Goal: Information Seeking & Learning: Find specific fact

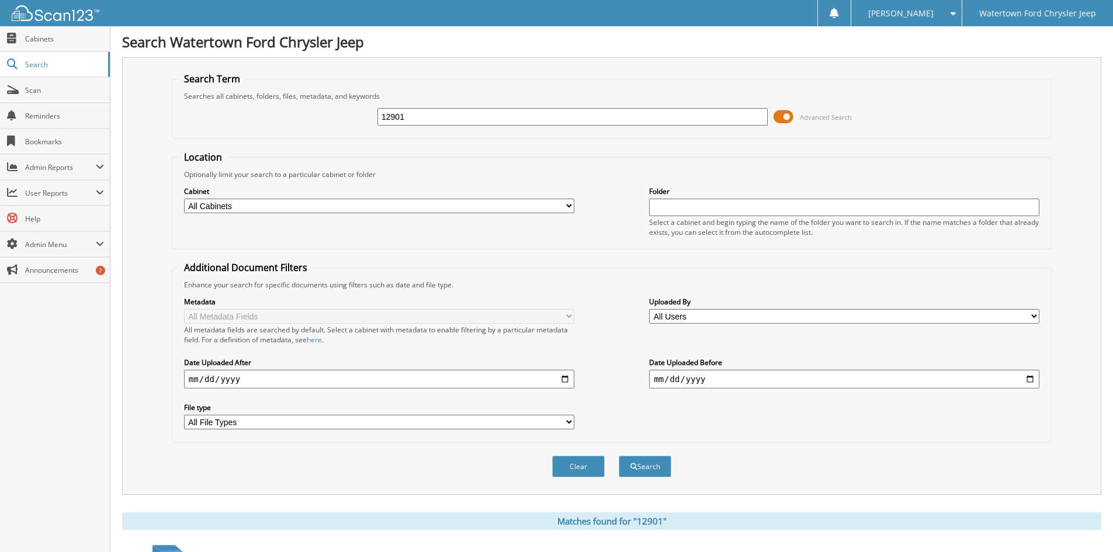
drag, startPoint x: 429, startPoint y: 112, endPoint x: 276, endPoint y: 135, distance: 154.8
click at [276, 135] on fieldset "Search Term Searches all cabinets, folders, files, metadata, and keywords 12901…" at bounding box center [612, 105] width 880 height 67
click at [619, 456] on button "Search" at bounding box center [645, 467] width 53 height 22
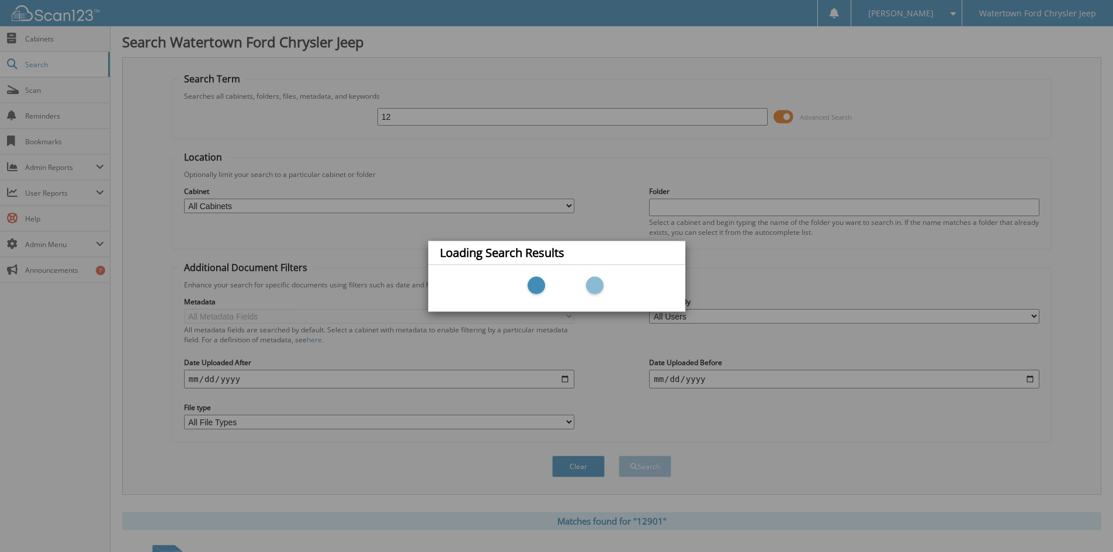
type input "1"
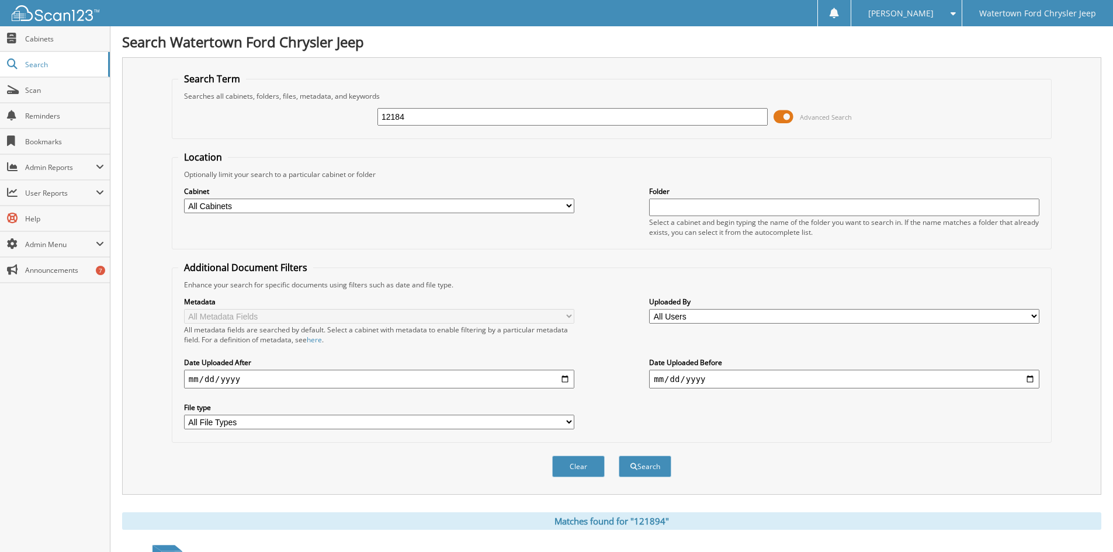
type input "12184"
click at [619, 456] on button "Search" at bounding box center [645, 467] width 53 height 22
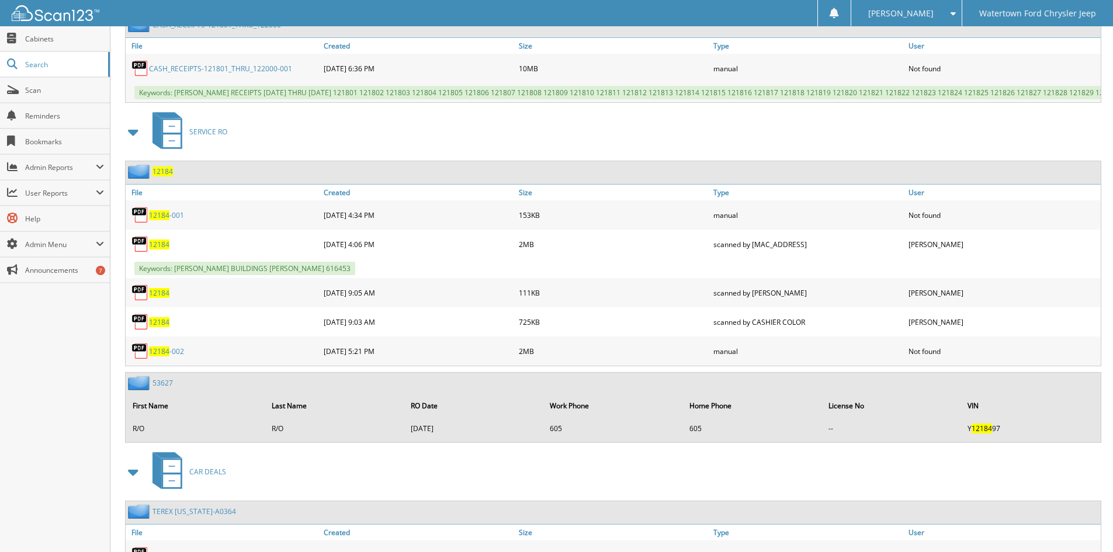
scroll to position [935, 0]
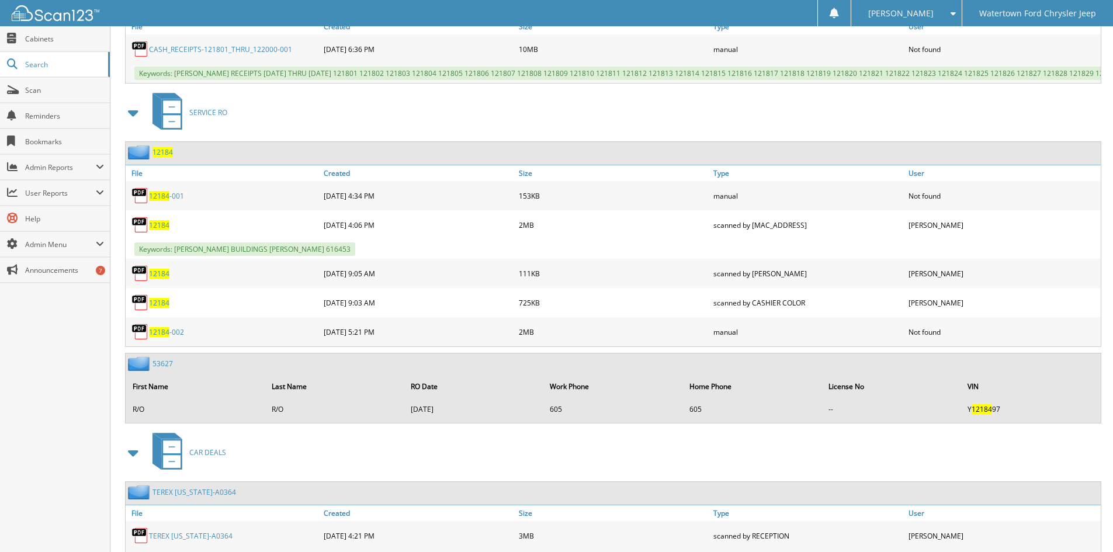
click at [160, 230] on span "12184" at bounding box center [159, 225] width 20 height 10
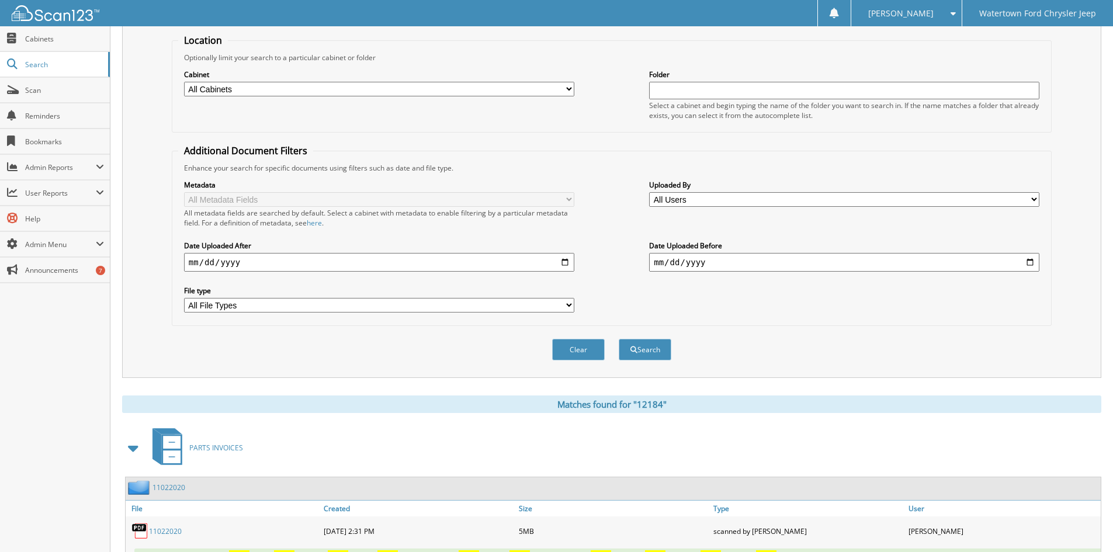
scroll to position [0, 0]
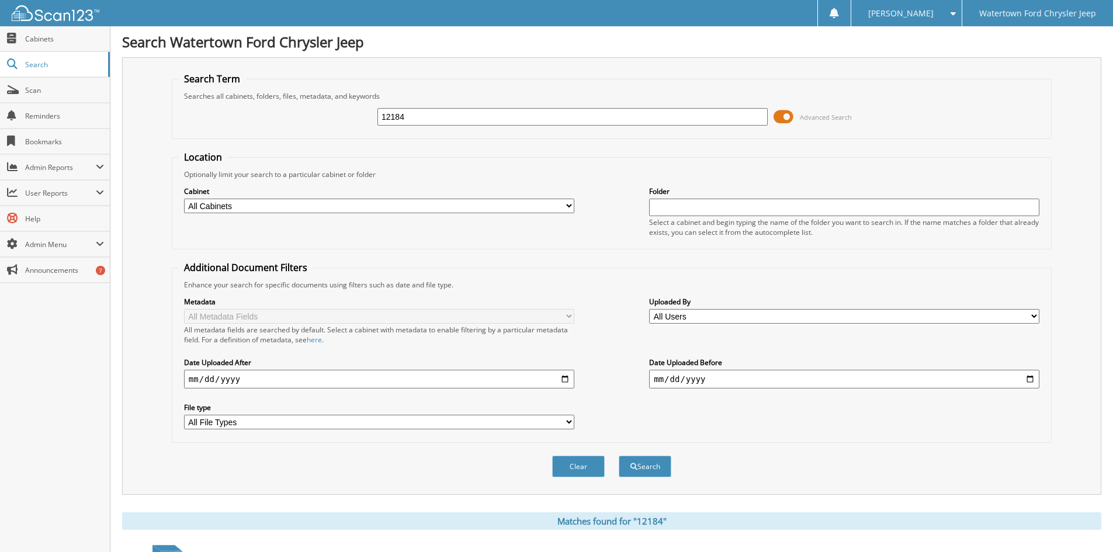
drag, startPoint x: 421, startPoint y: 117, endPoint x: 277, endPoint y: 110, distance: 143.9
click at [280, 110] on div "12184 Advanced Search" at bounding box center [611, 117] width 867 height 32
type input "139251"
click at [619, 456] on button "Search" at bounding box center [645, 467] width 53 height 22
drag, startPoint x: 439, startPoint y: 117, endPoint x: 315, endPoint y: 123, distance: 124.0
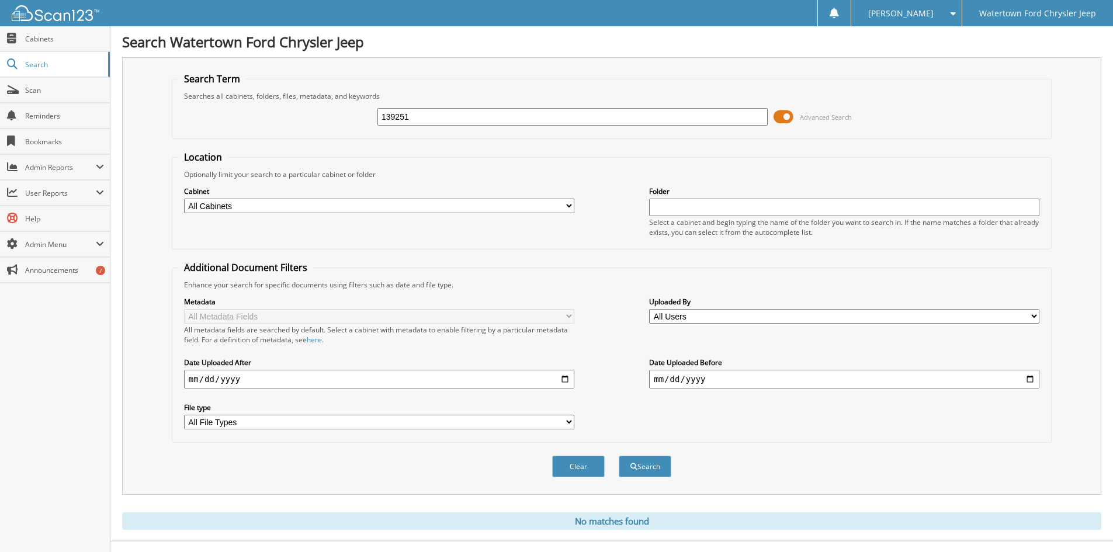
click at [315, 123] on div "139251 Advanced Search" at bounding box center [611, 117] width 867 height 32
type input "154206"
click at [619, 456] on button "Search" at bounding box center [645, 467] width 53 height 22
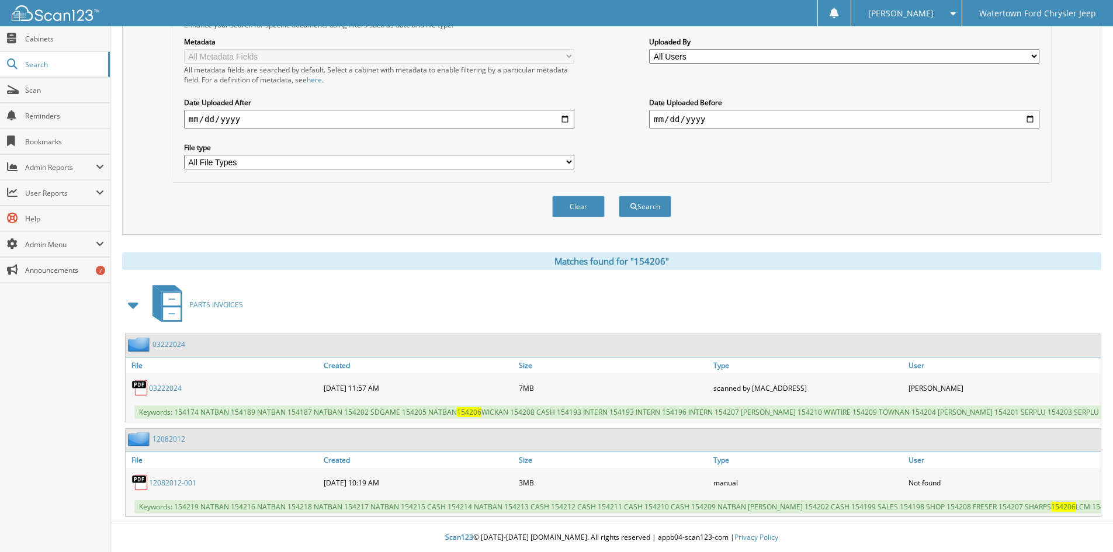
scroll to position [278, 0]
click at [161, 383] on link "03222024" at bounding box center [165, 388] width 33 height 10
